Goal: Task Accomplishment & Management: Understand process/instructions

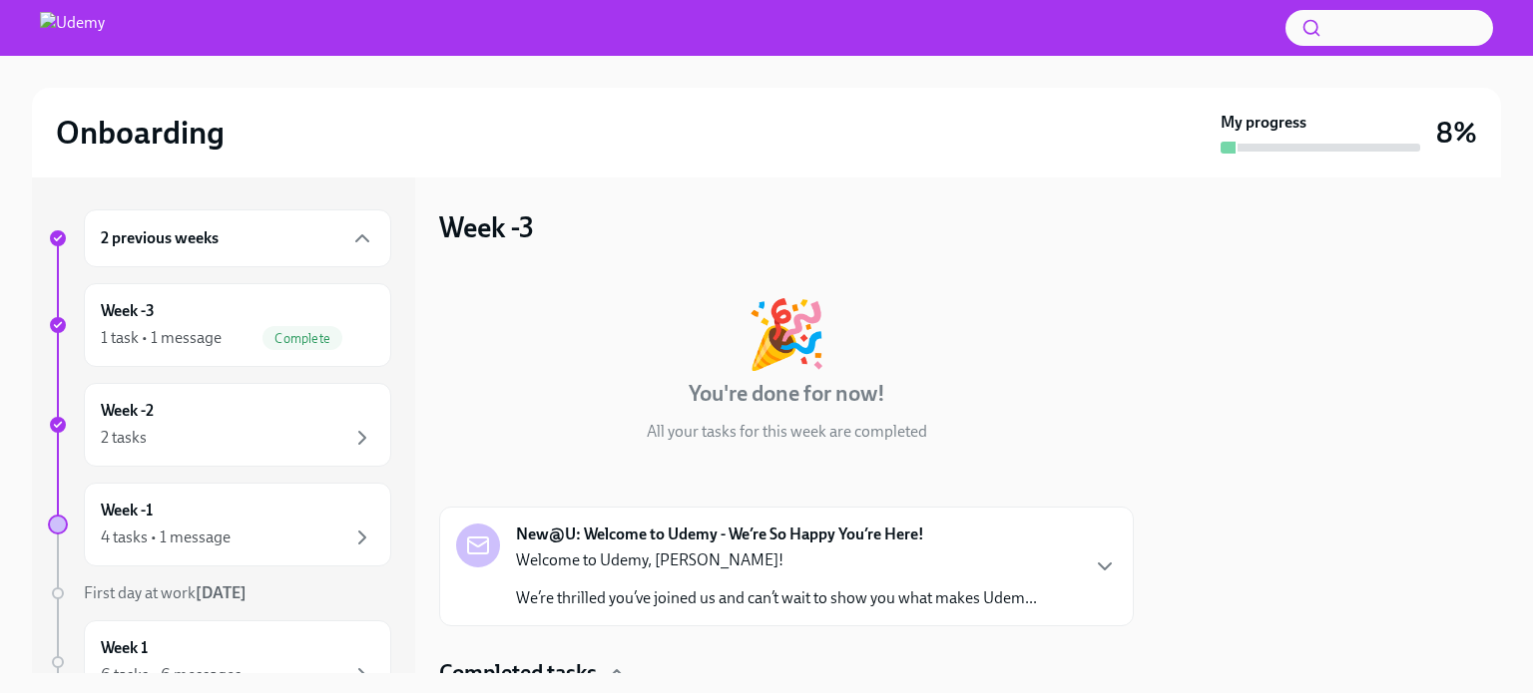
scroll to position [159, 0]
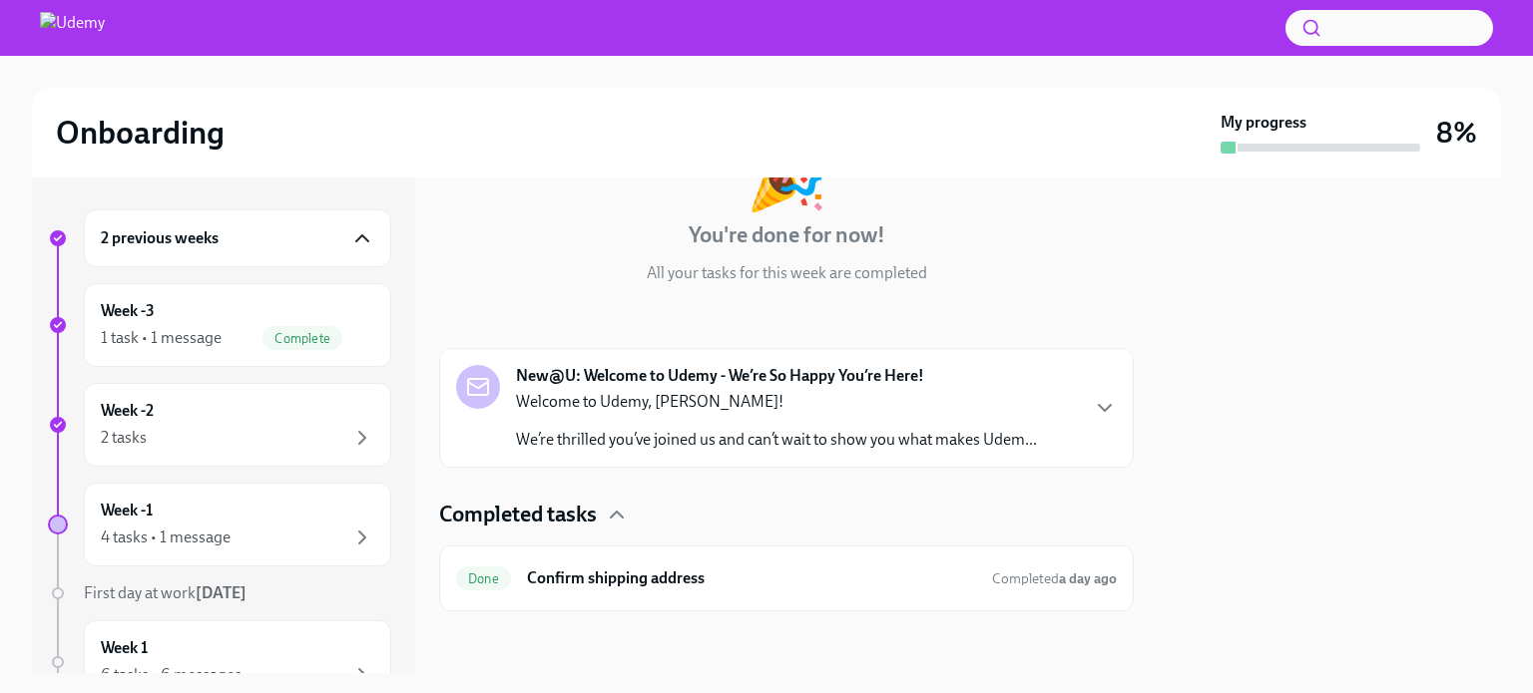
click at [351, 237] on icon "button" at bounding box center [362, 239] width 24 height 24
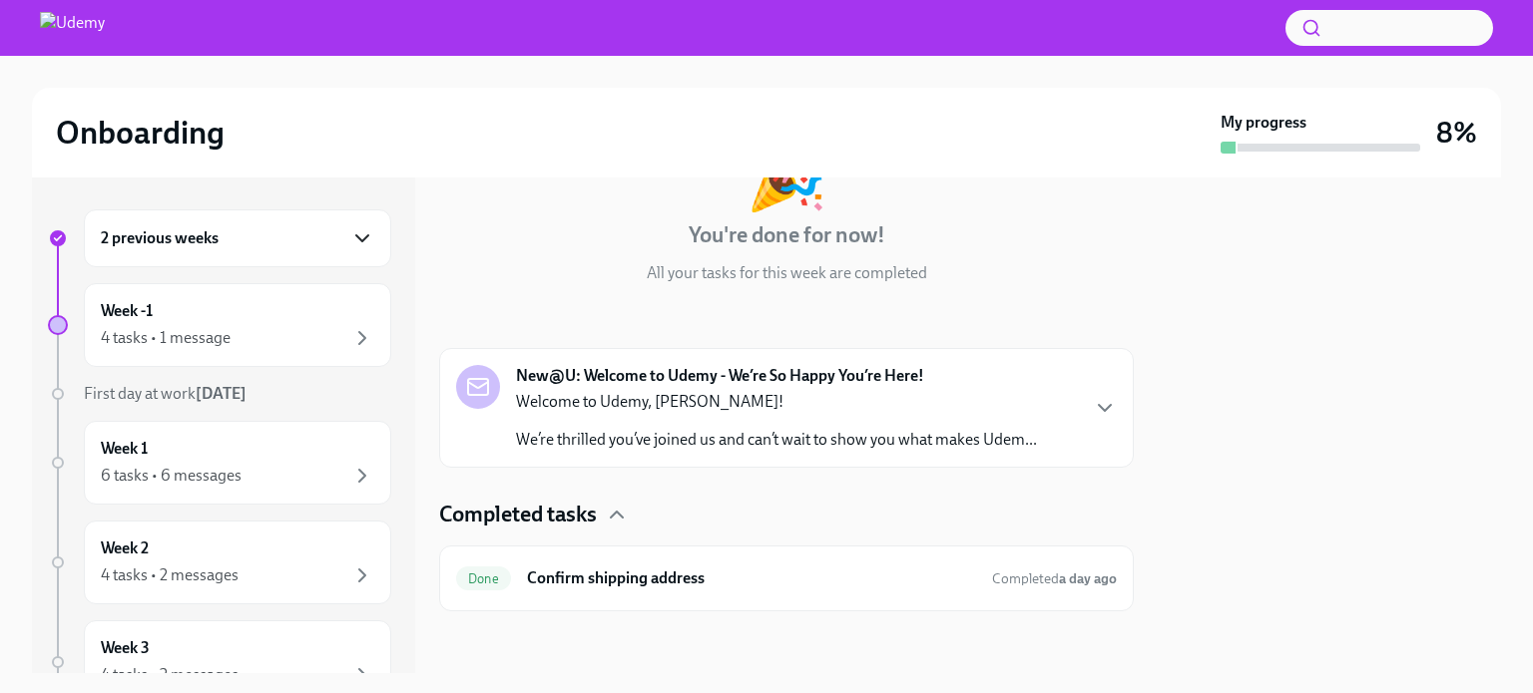
click at [356, 237] on icon "button" at bounding box center [362, 238] width 12 height 6
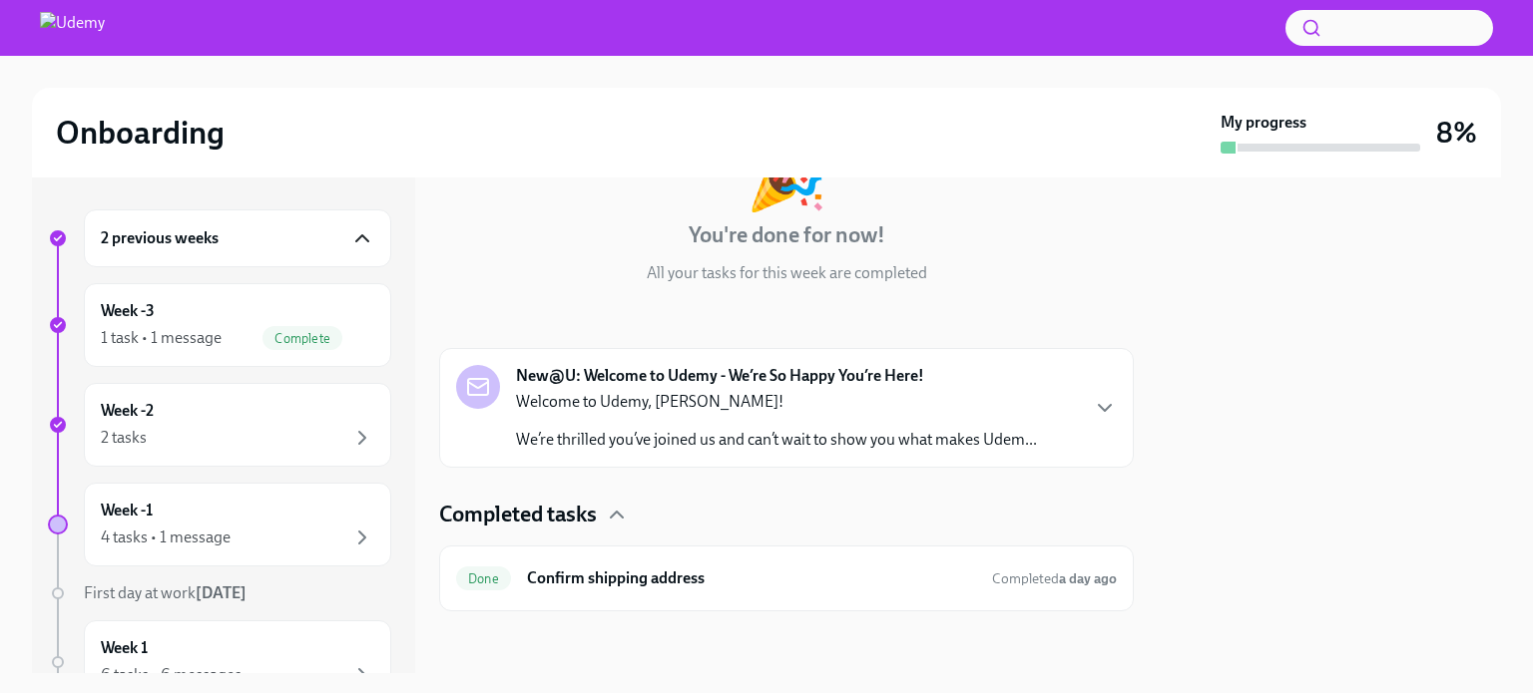
click at [351, 237] on icon "button" at bounding box center [362, 239] width 24 height 24
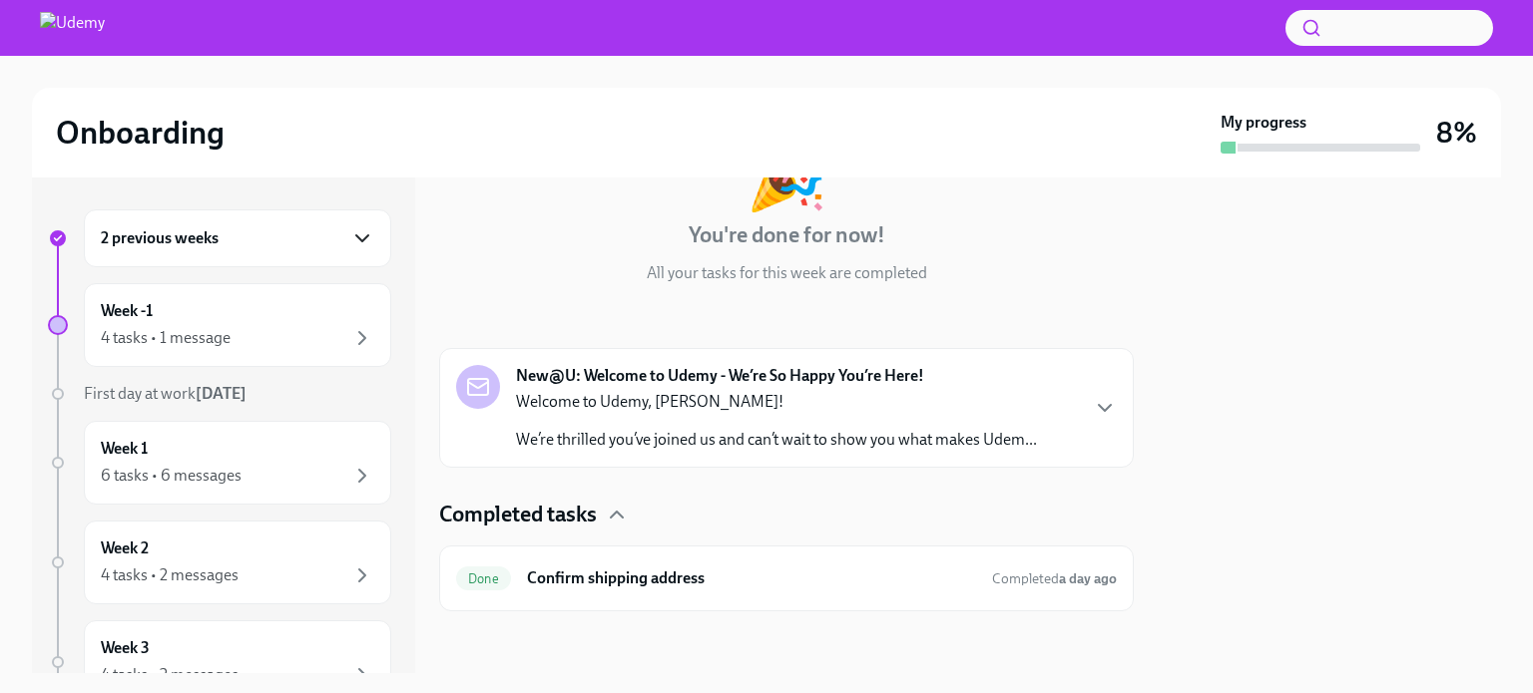
click at [356, 237] on icon "button" at bounding box center [362, 238] width 12 height 6
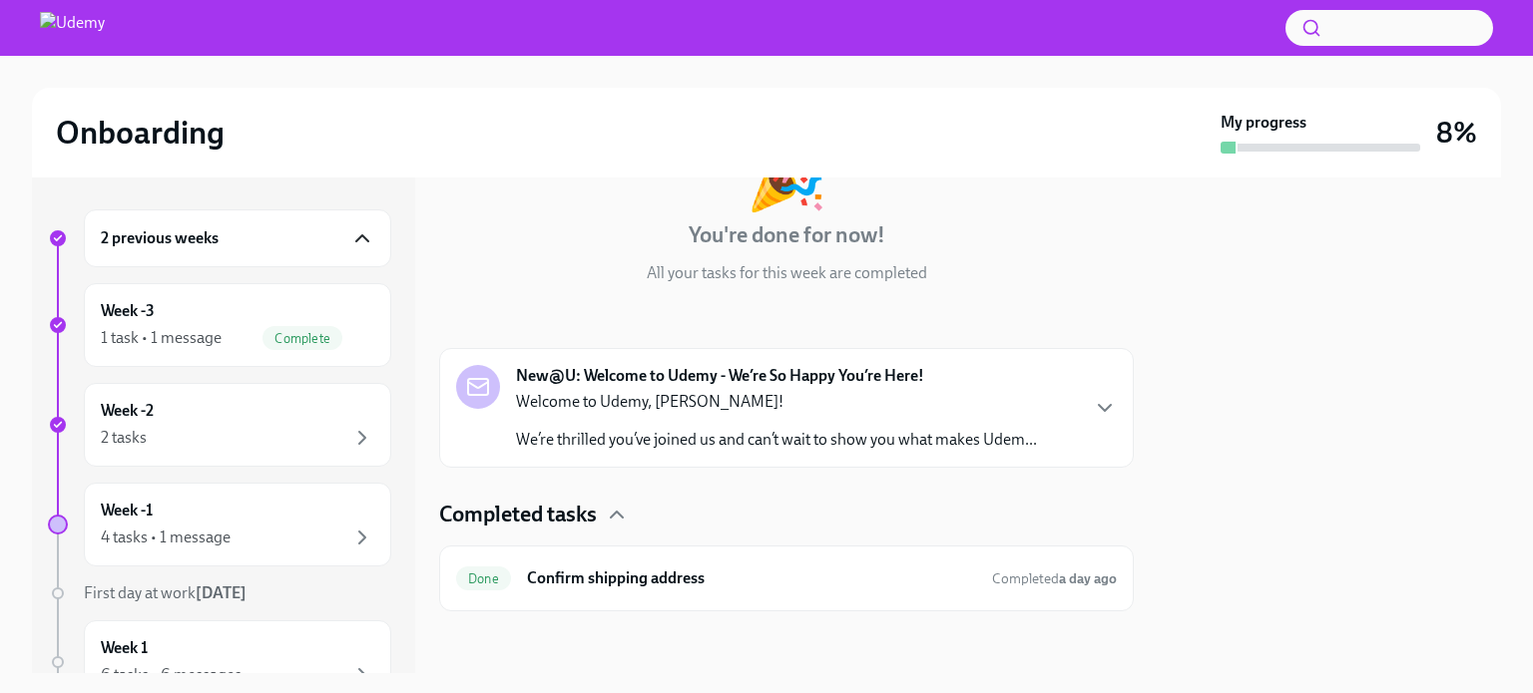
click at [360, 238] on div "2 previous weeks" at bounding box center [237, 239] width 307 height 58
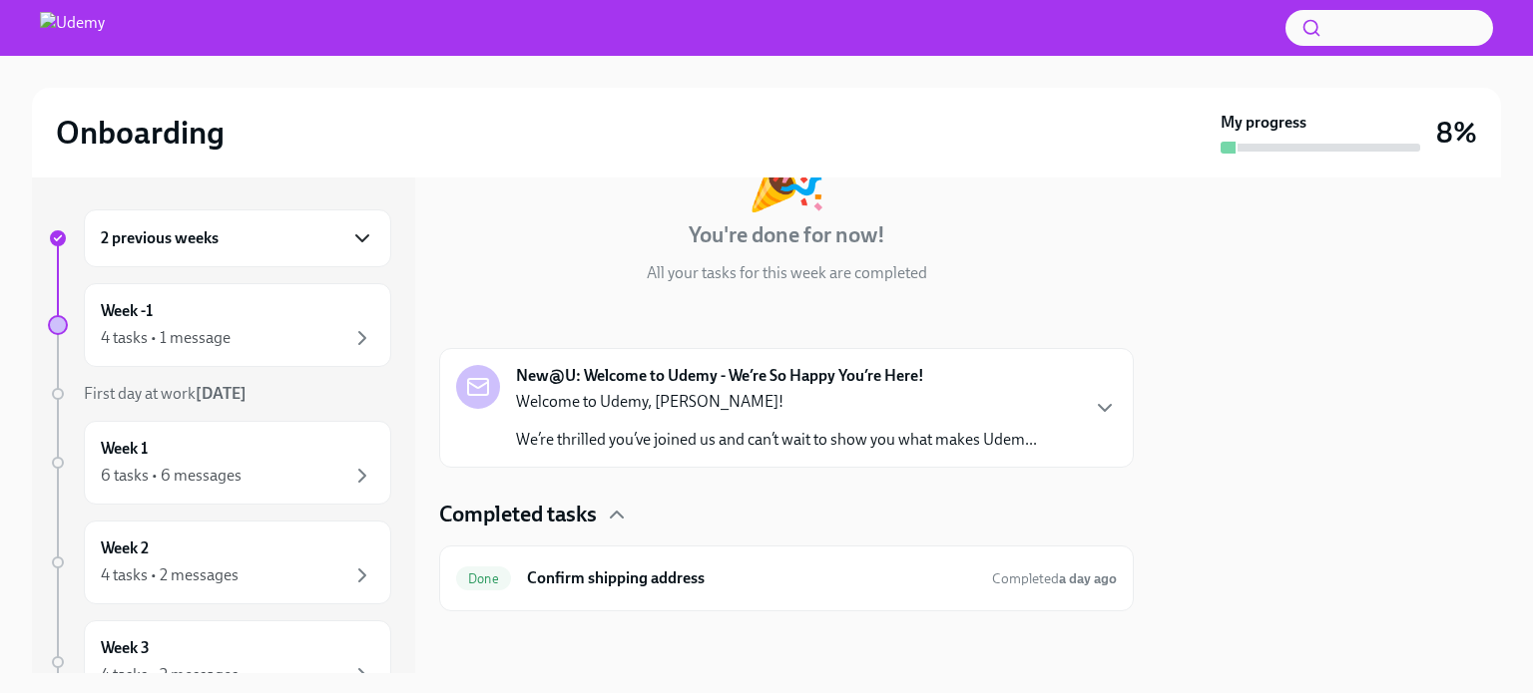
click at [360, 238] on div "2 previous weeks" at bounding box center [237, 239] width 307 height 58
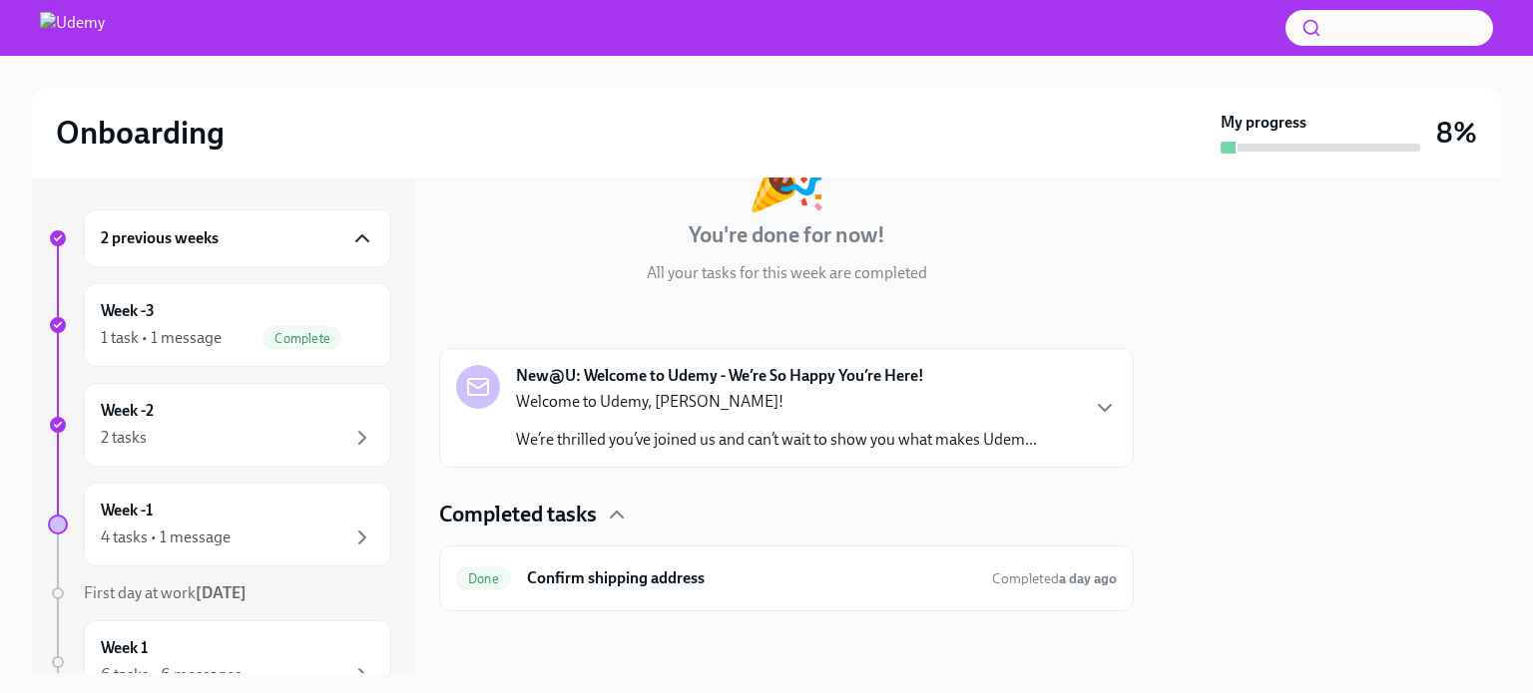
click at [384, 173] on div "Onboarding My progress 8%" at bounding box center [766, 133] width 1469 height 90
click at [361, 228] on div "2 previous weeks" at bounding box center [237, 239] width 307 height 58
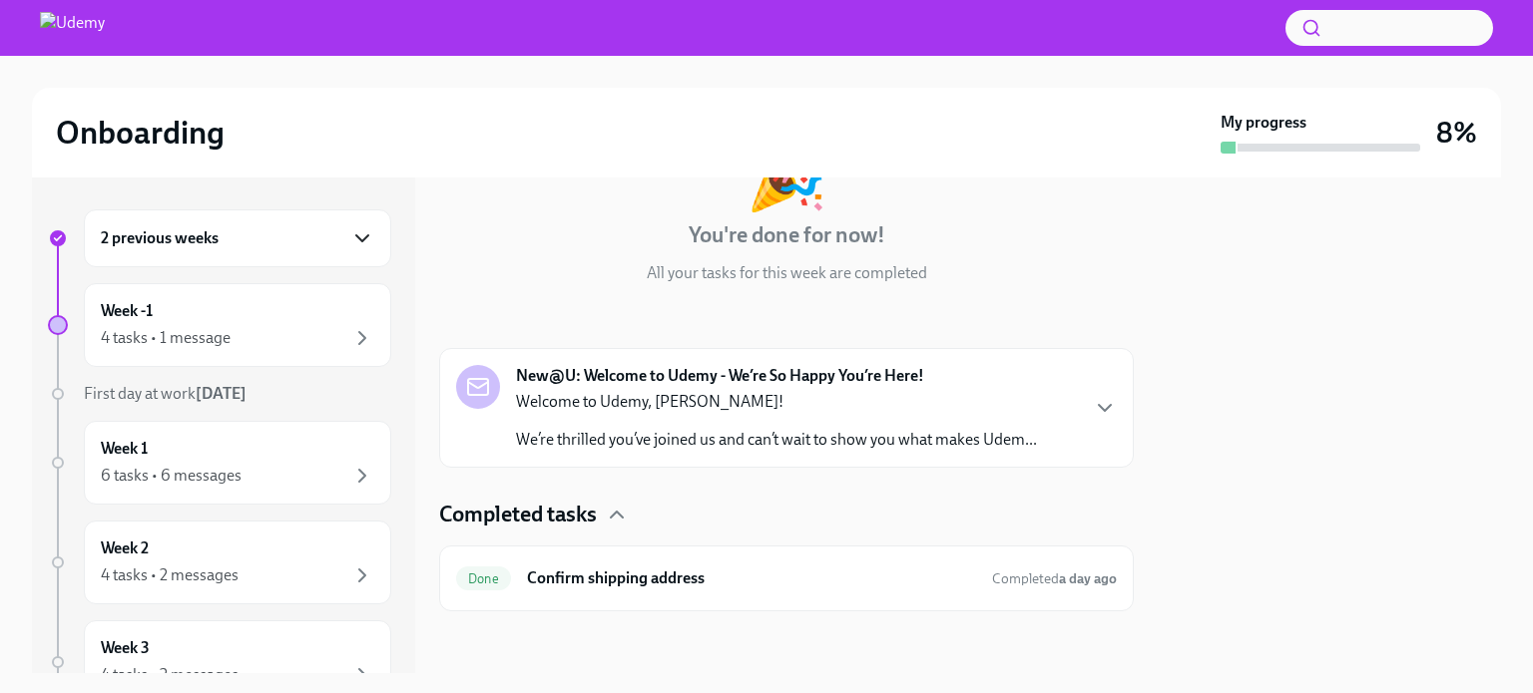
click at [361, 228] on div "2 previous weeks" at bounding box center [237, 239] width 307 height 58
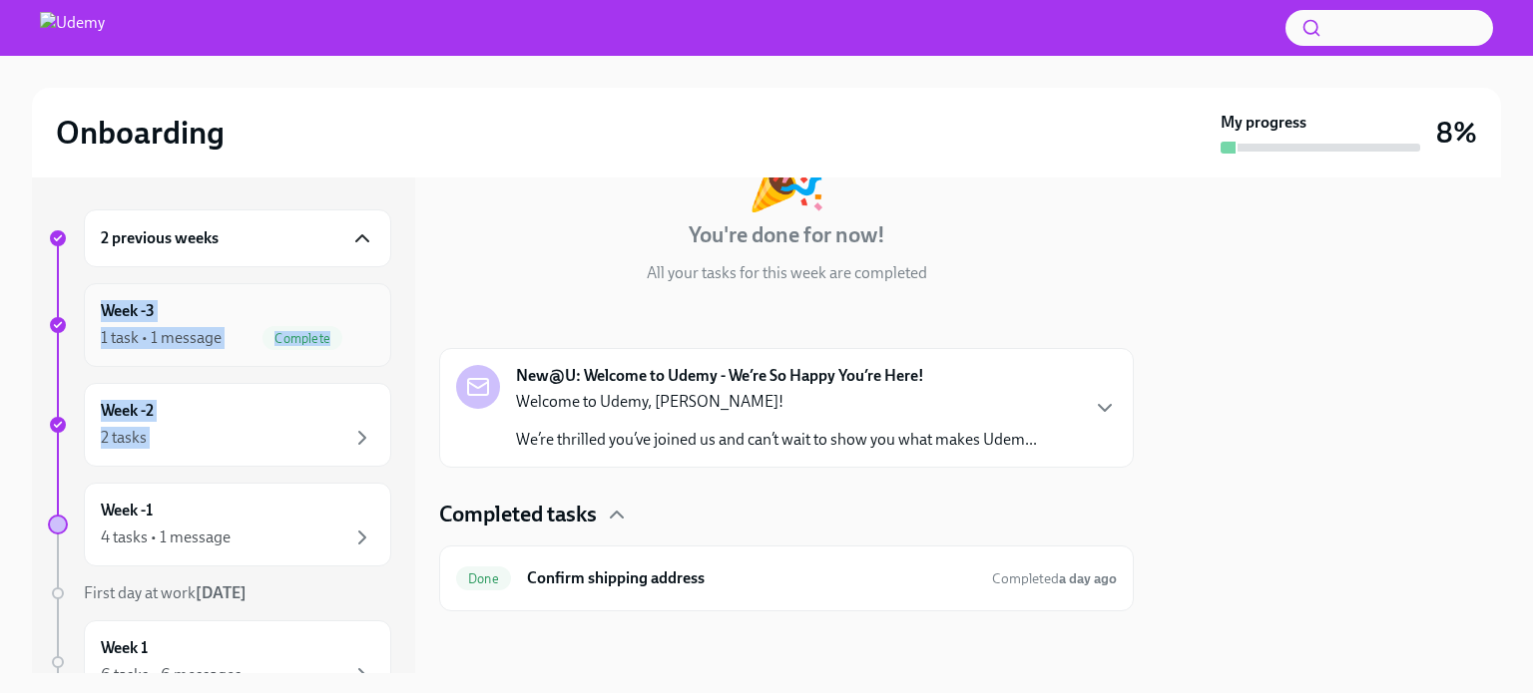
click at [243, 319] on div "Week -3 1 task • 1 message Complete" at bounding box center [237, 325] width 273 height 50
click at [685, 391] on p "Welcome to Udemy, [PERSON_NAME]!" at bounding box center [776, 401] width 521 height 22
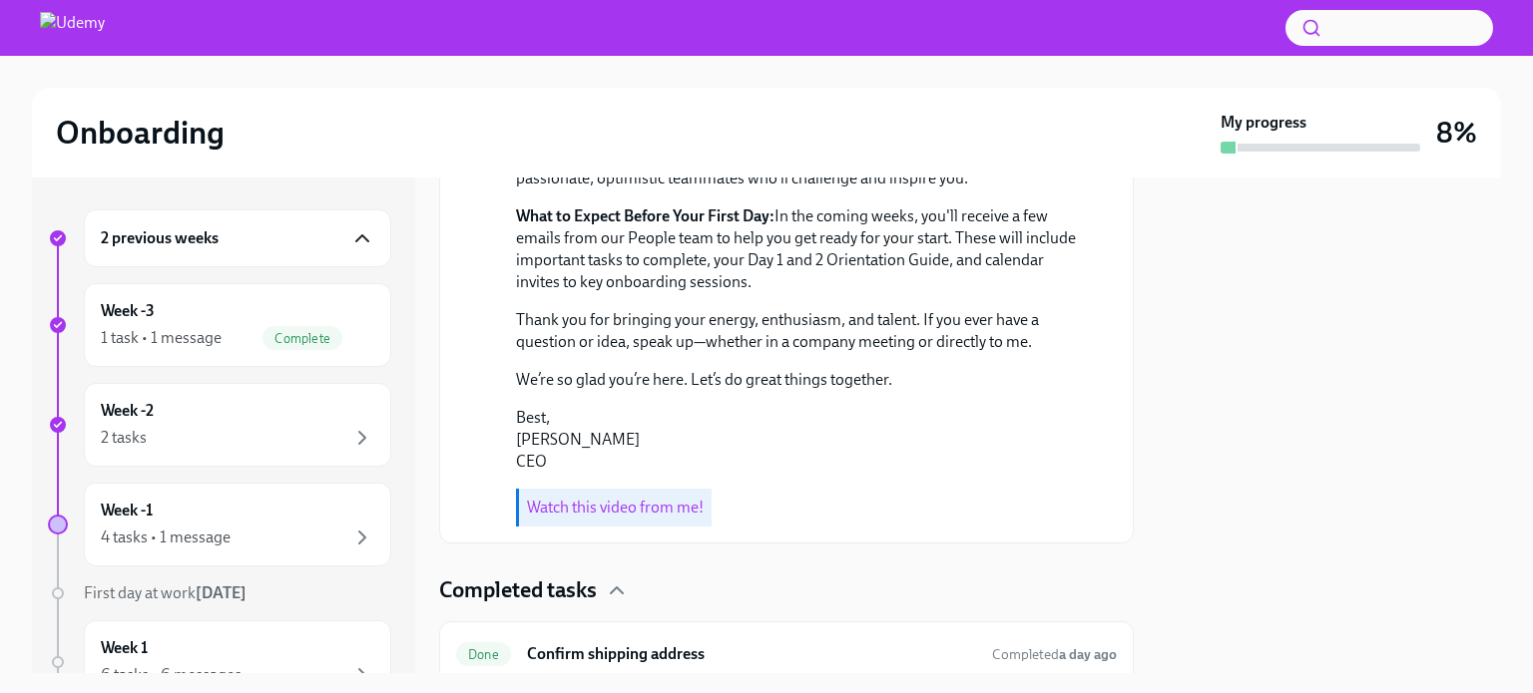
scroll to position [685, 0]
click at [208, 437] on div "2 tasks" at bounding box center [237, 438] width 273 height 24
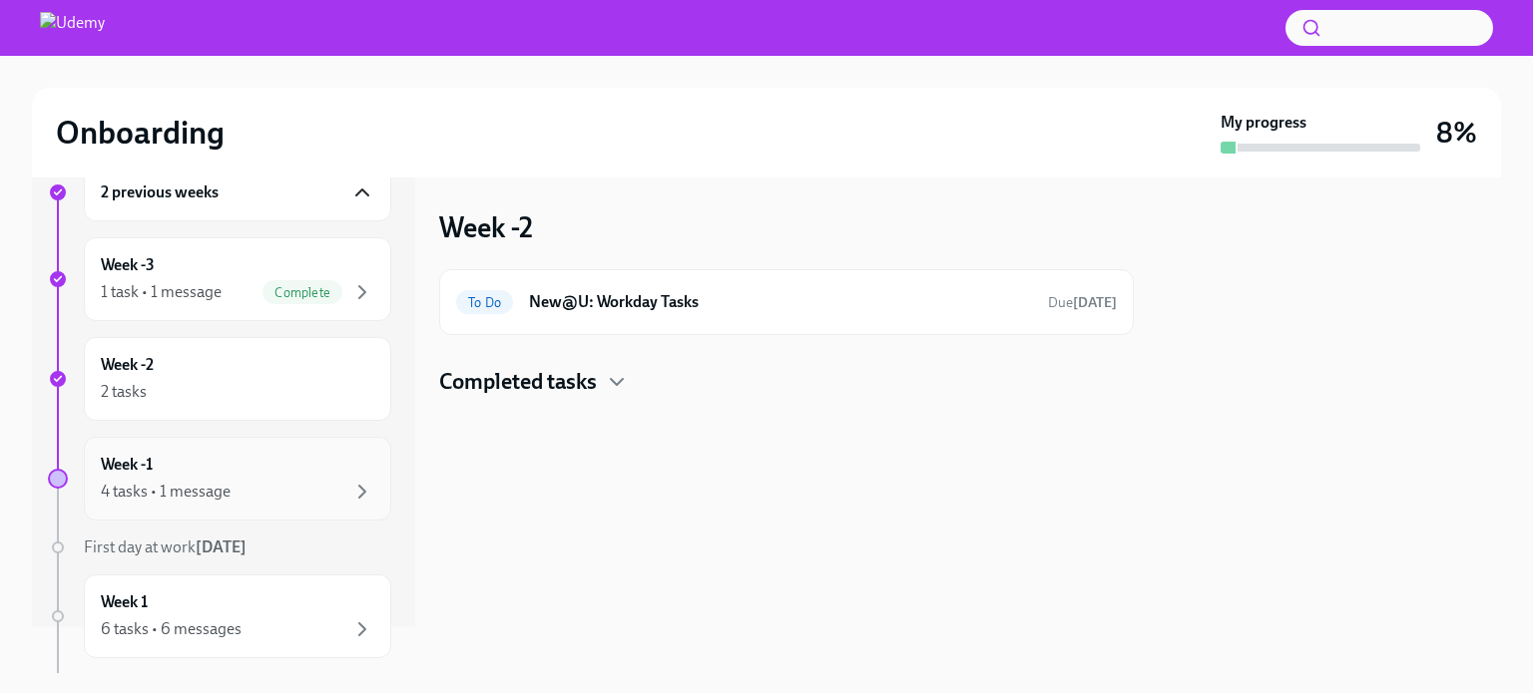
scroll to position [44, 0]
click at [147, 489] on div "4 tasks • 1 message" at bounding box center [166, 494] width 130 height 22
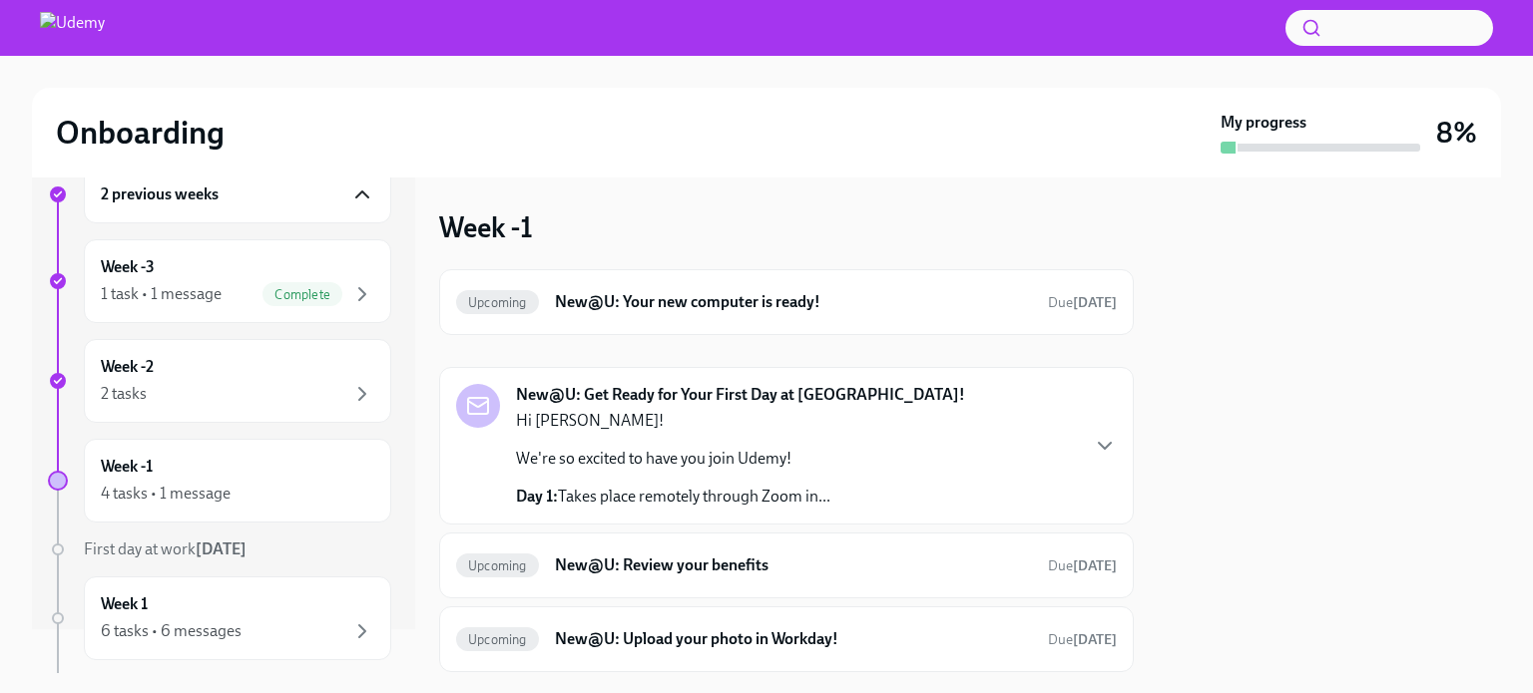
scroll to position [123, 0]
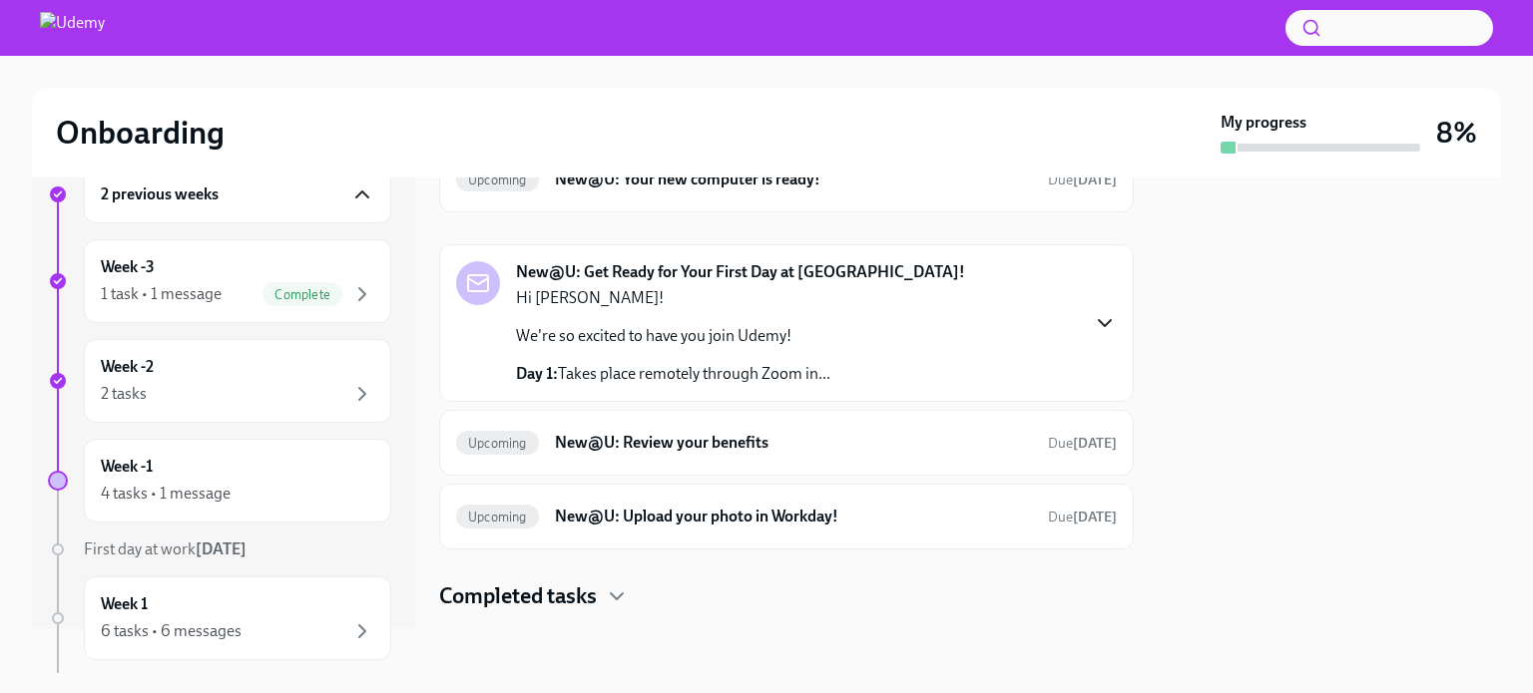
click at [1093, 319] on icon "button" at bounding box center [1105, 323] width 24 height 24
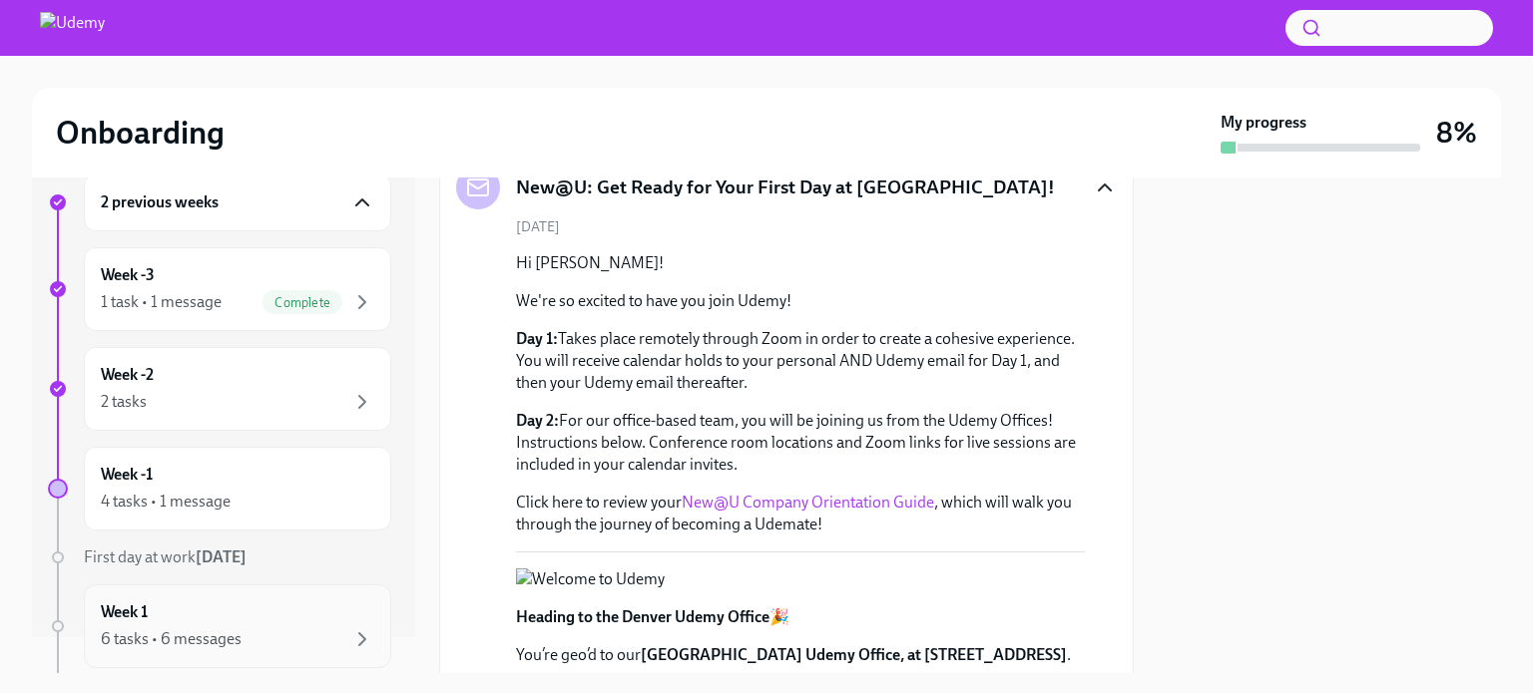
scroll to position [34, 0]
click at [187, 394] on div "2 tasks" at bounding box center [237, 404] width 273 height 24
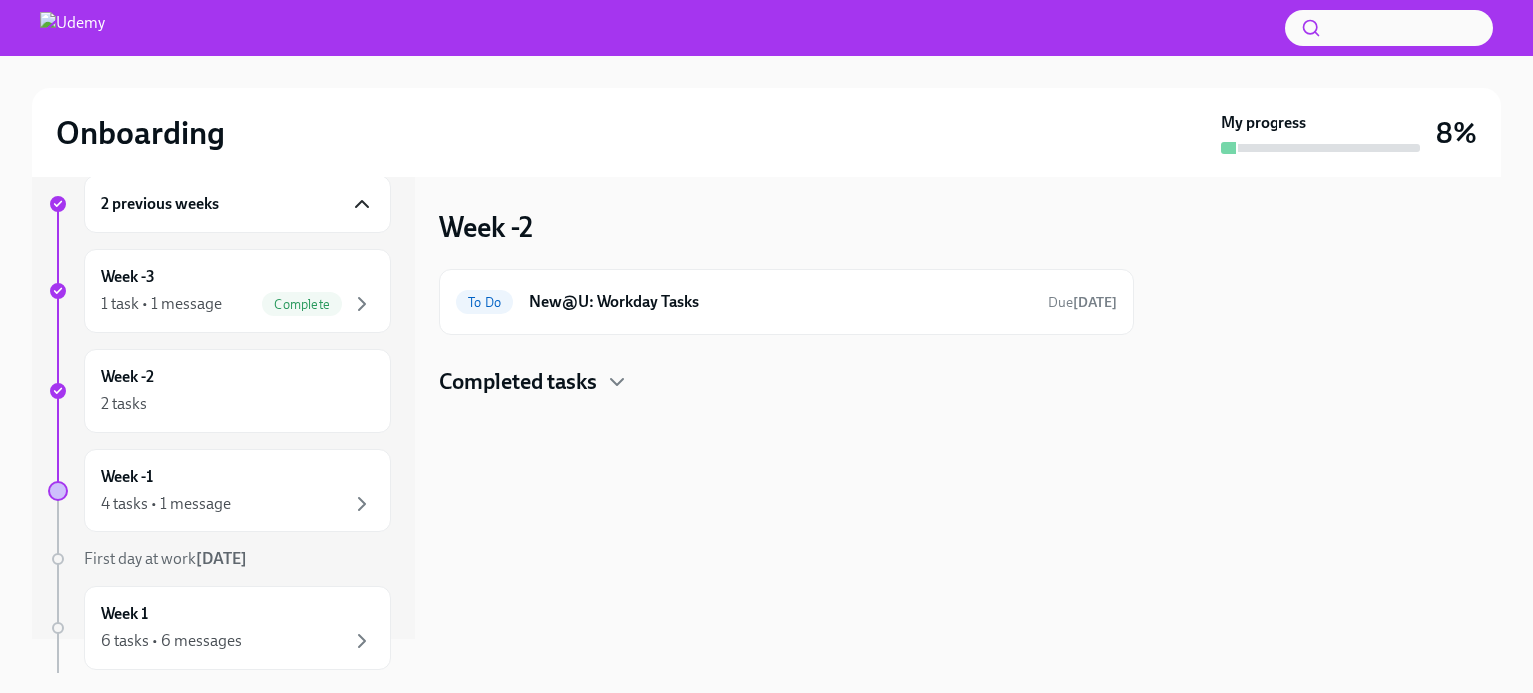
click at [638, 372] on div "Completed tasks" at bounding box center [786, 382] width 694 height 30
click at [609, 292] on h6 "New@U: Workday Tasks" at bounding box center [780, 302] width 503 height 22
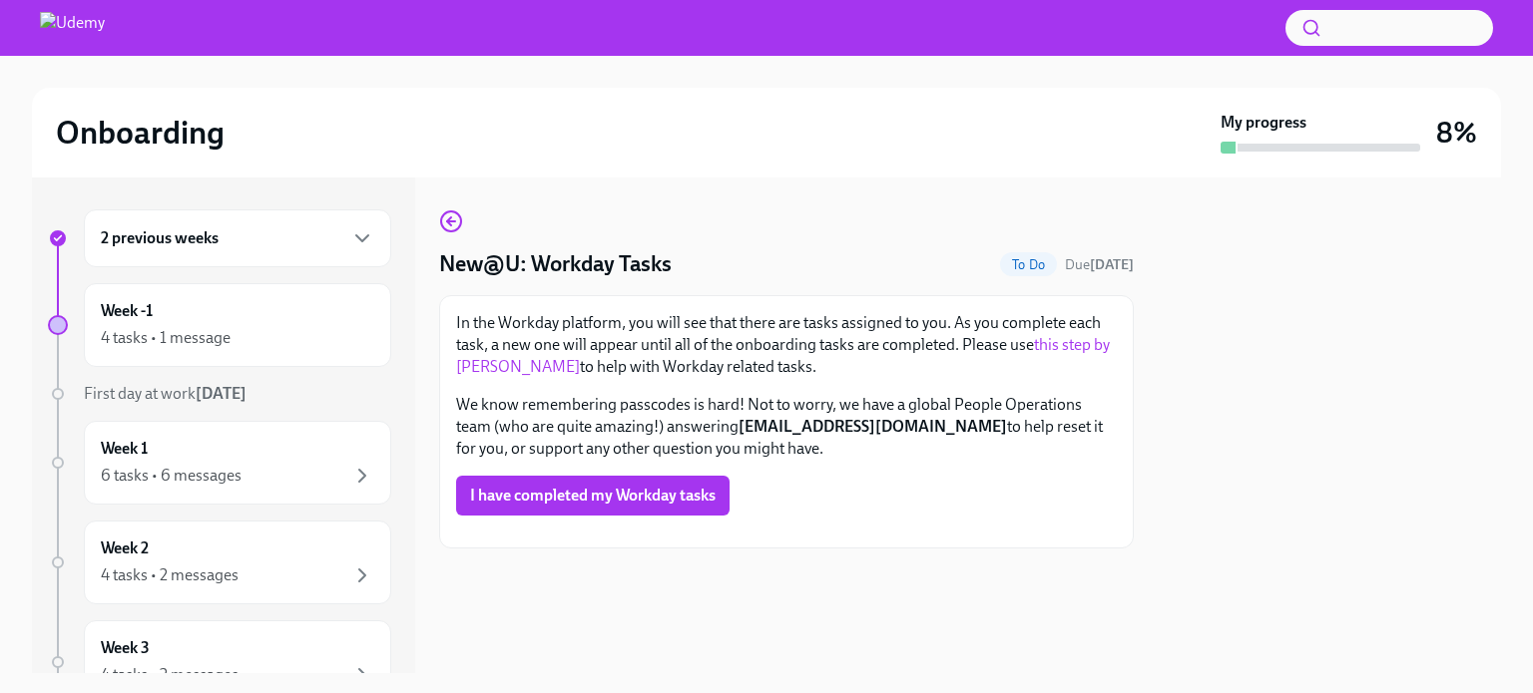
scroll to position [301, 0]
click at [256, 246] on div "2 previous weeks" at bounding box center [237, 239] width 273 height 24
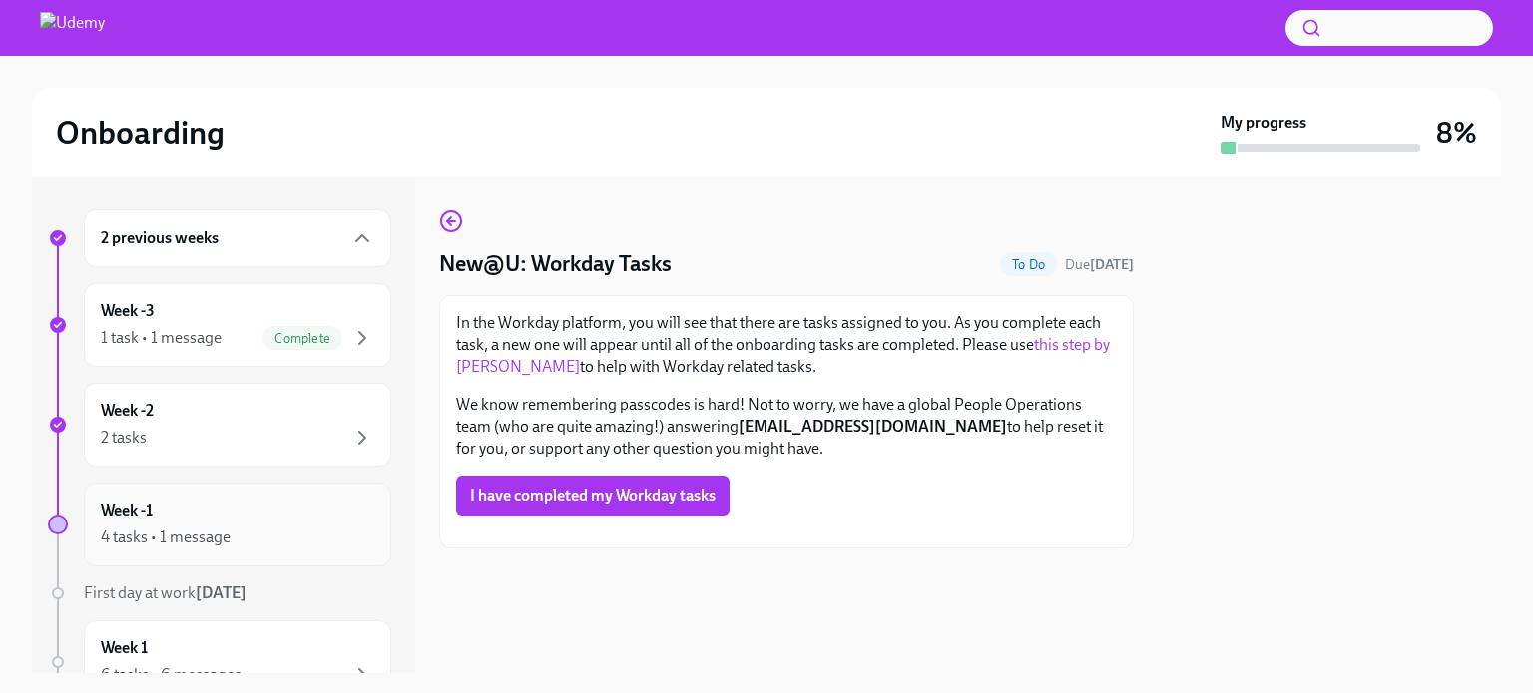
click at [314, 502] on div "Week -1 4 tasks • 1 message" at bounding box center [237, 525] width 273 height 50
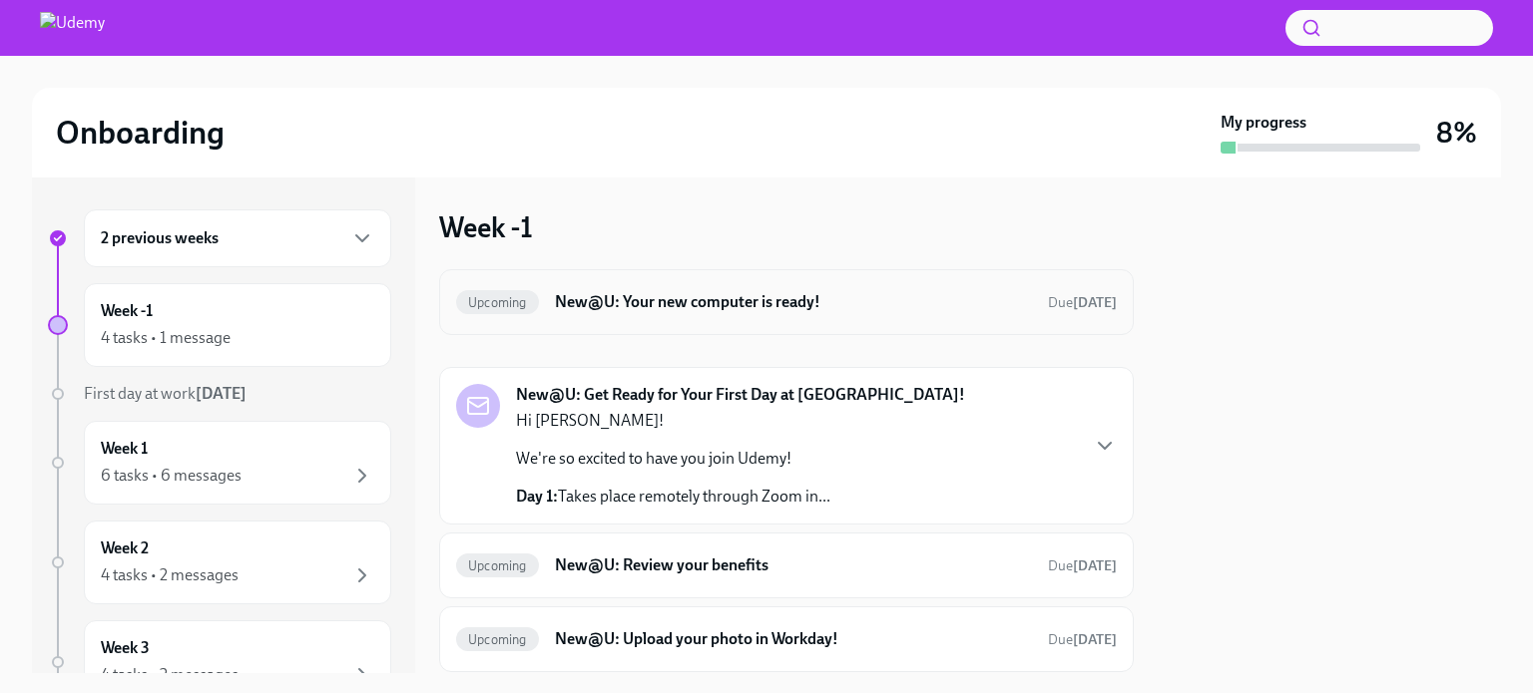
click at [916, 291] on h6 "New@U: Your new computer is ready!" at bounding box center [793, 302] width 477 height 22
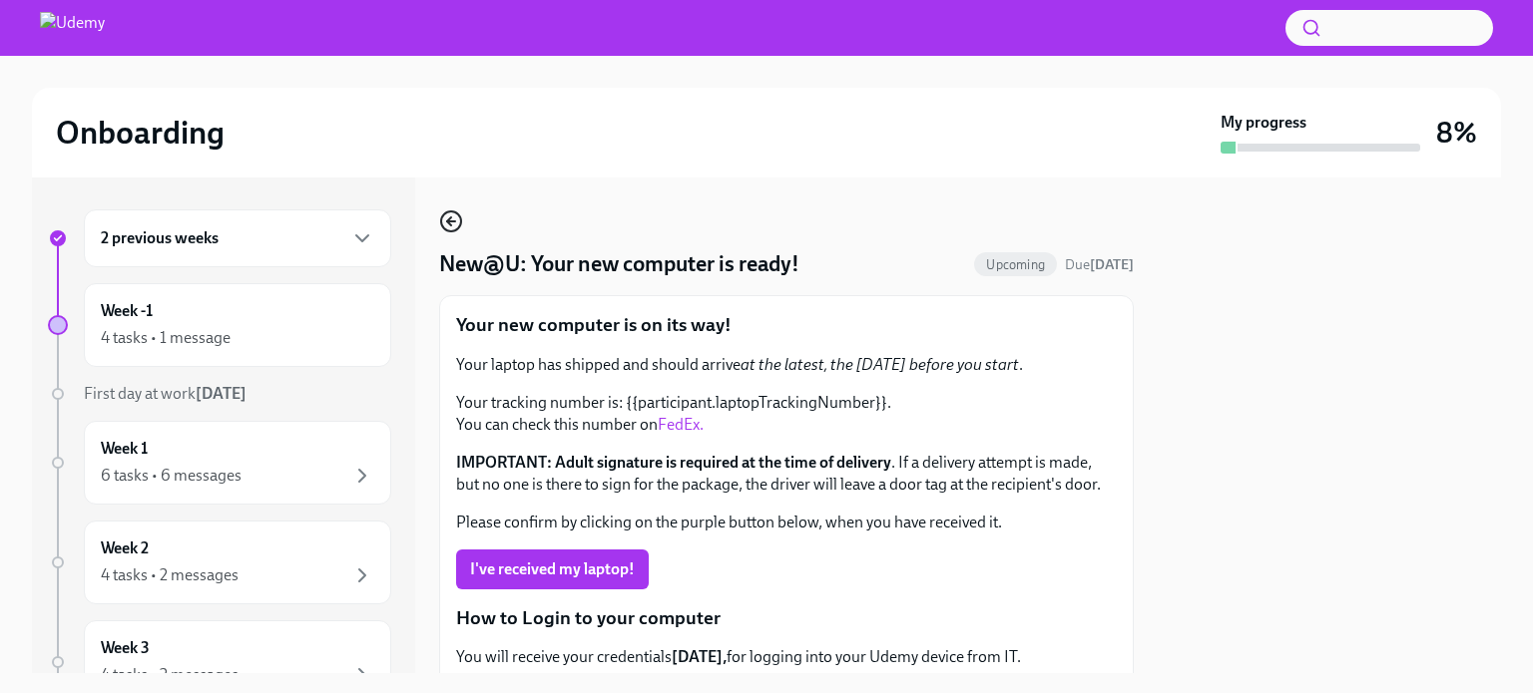
click at [447, 222] on icon "button" at bounding box center [449, 222] width 4 height 8
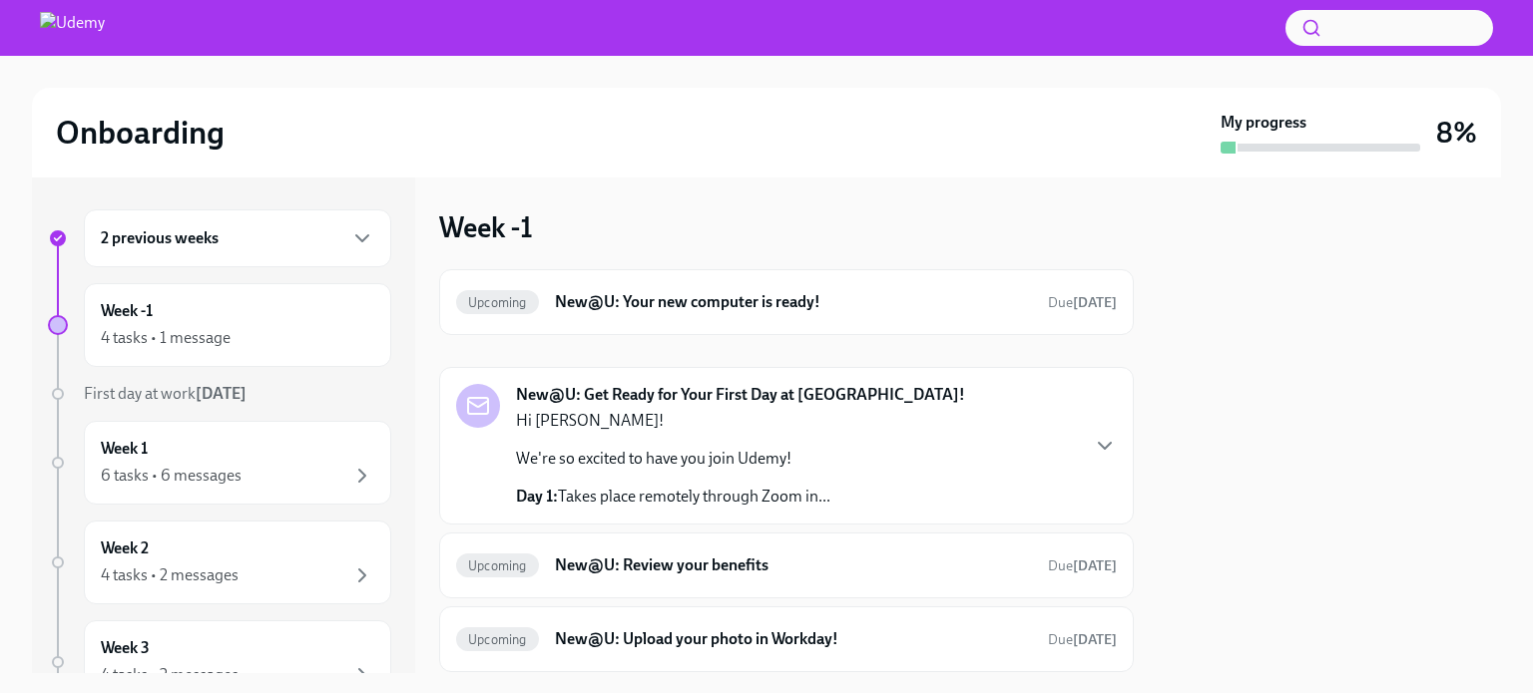
scroll to position [123, 0]
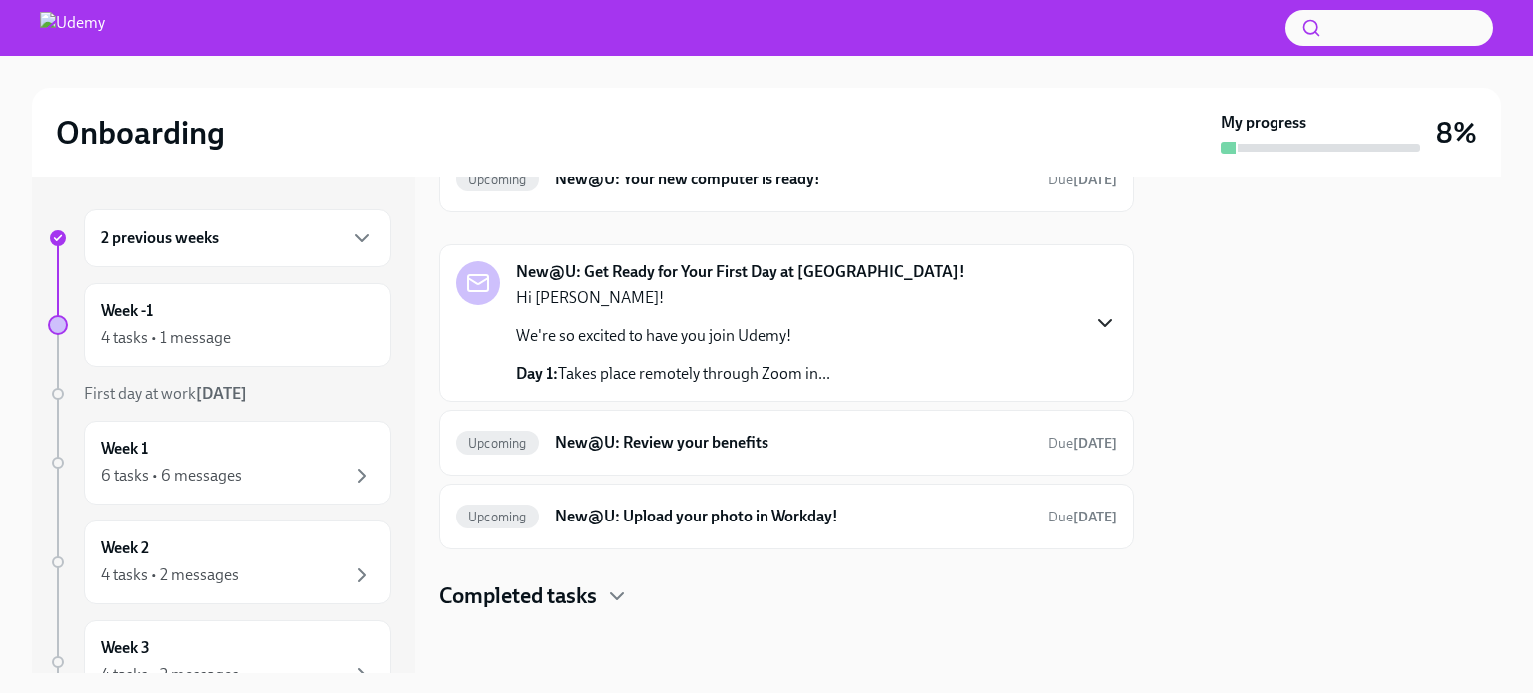
click at [1093, 324] on icon "button" at bounding box center [1105, 323] width 24 height 24
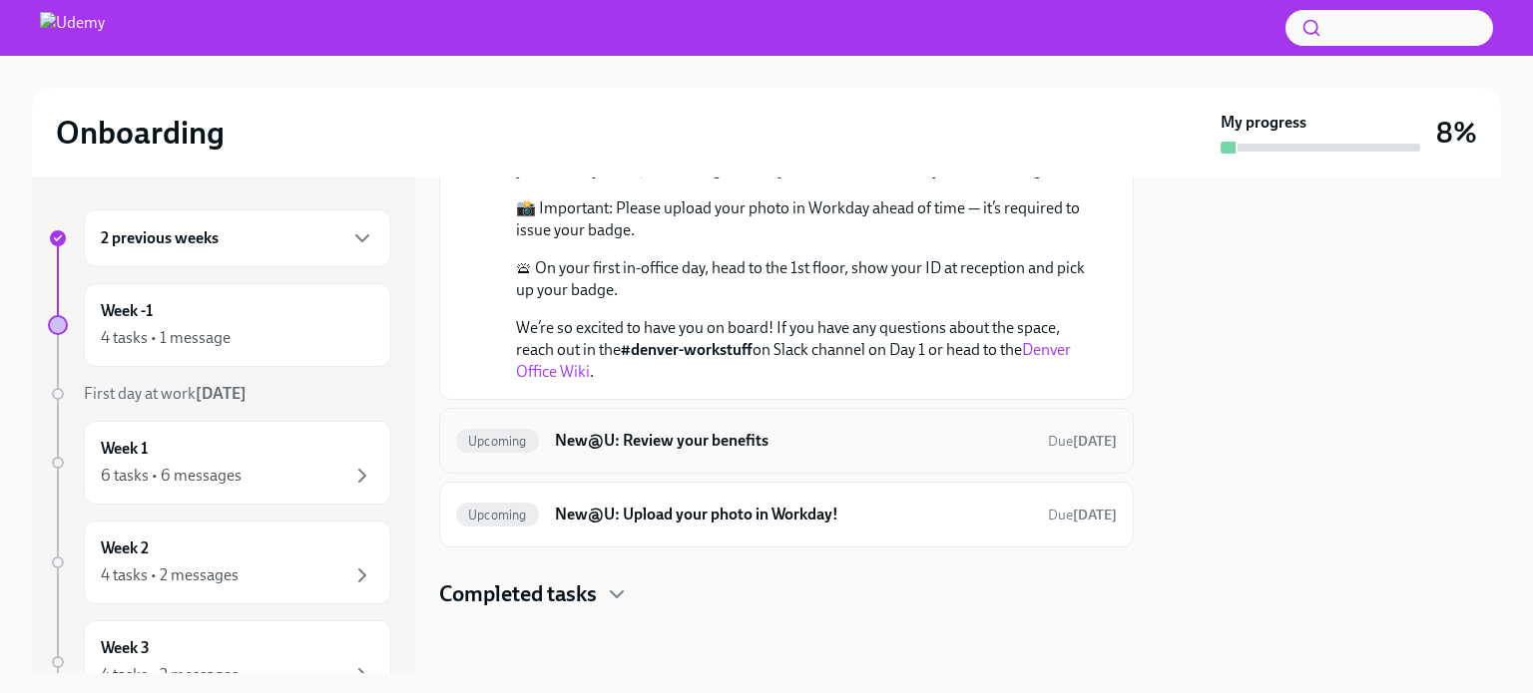
scroll to position [963, 0]
click at [852, 452] on h6 "New@U: Review your benefits" at bounding box center [793, 441] width 477 height 22
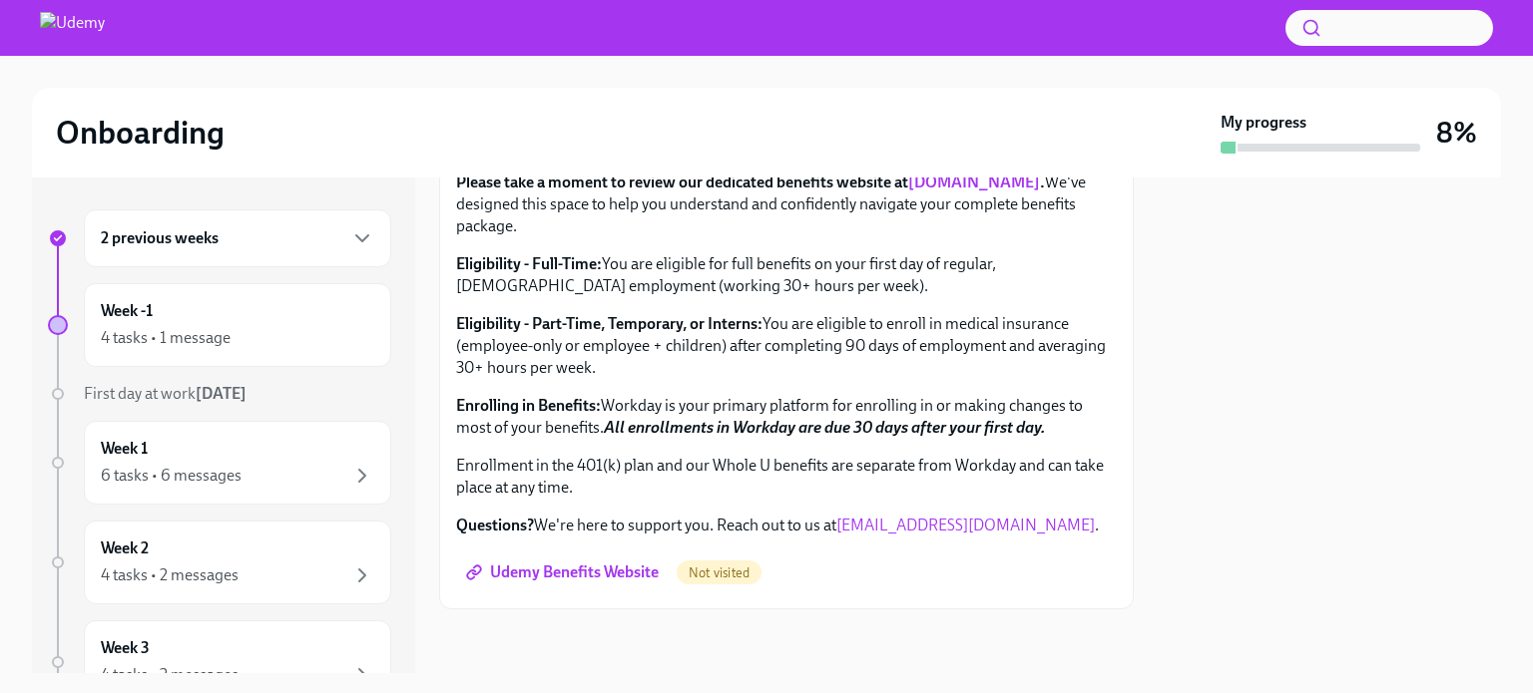
scroll to position [780, 0]
